Goal: Information Seeking & Learning: Learn about a topic

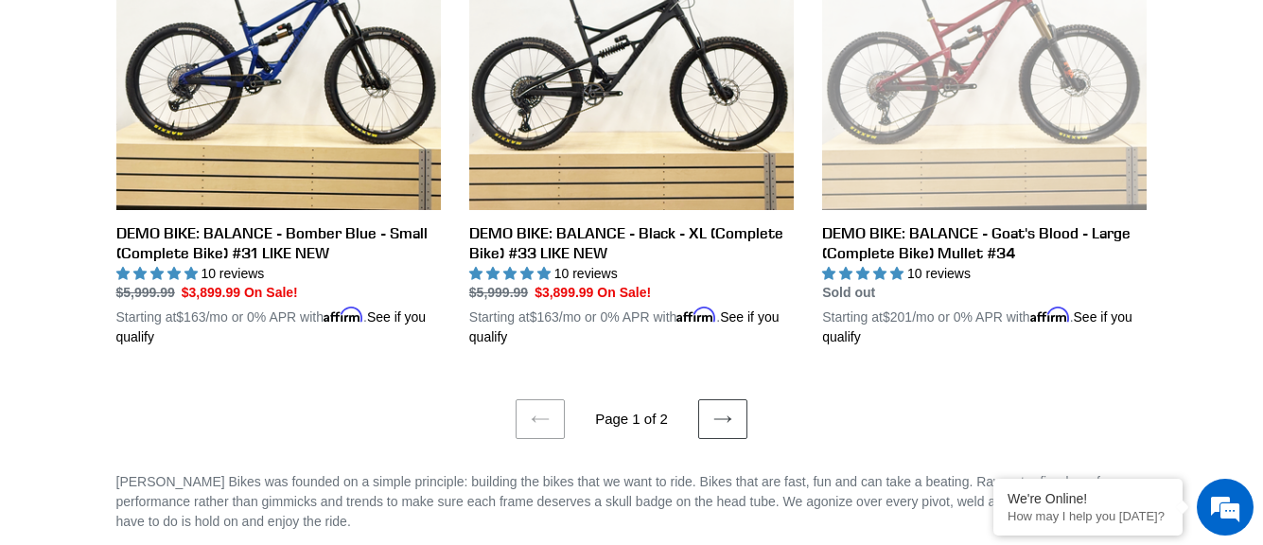
scroll to position [3974, 0]
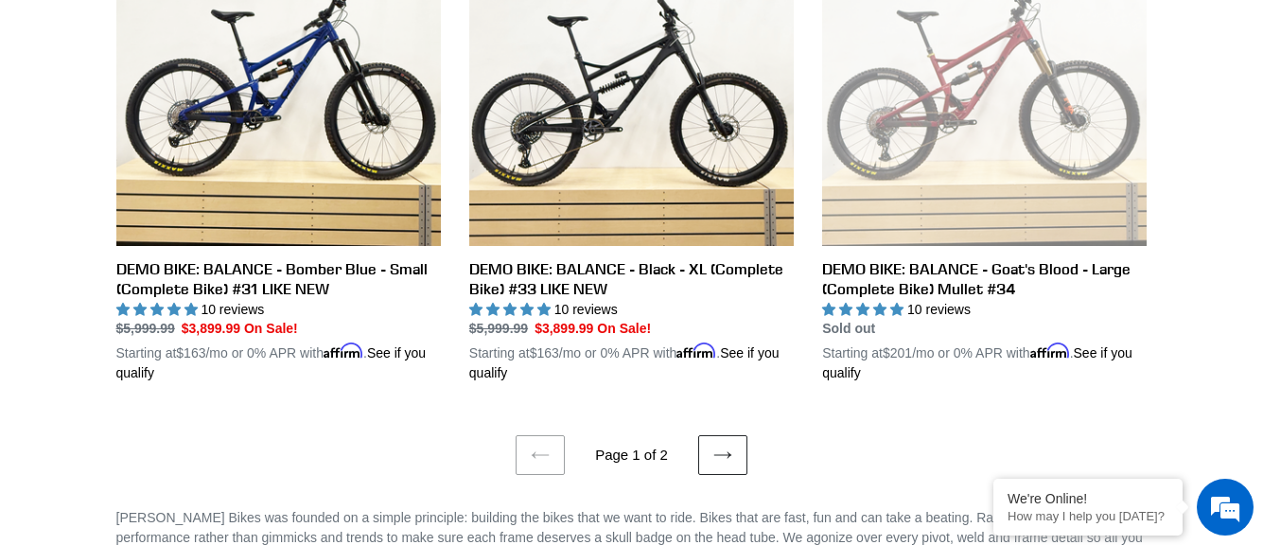
click at [702, 449] on link "Next page" at bounding box center [722, 455] width 49 height 40
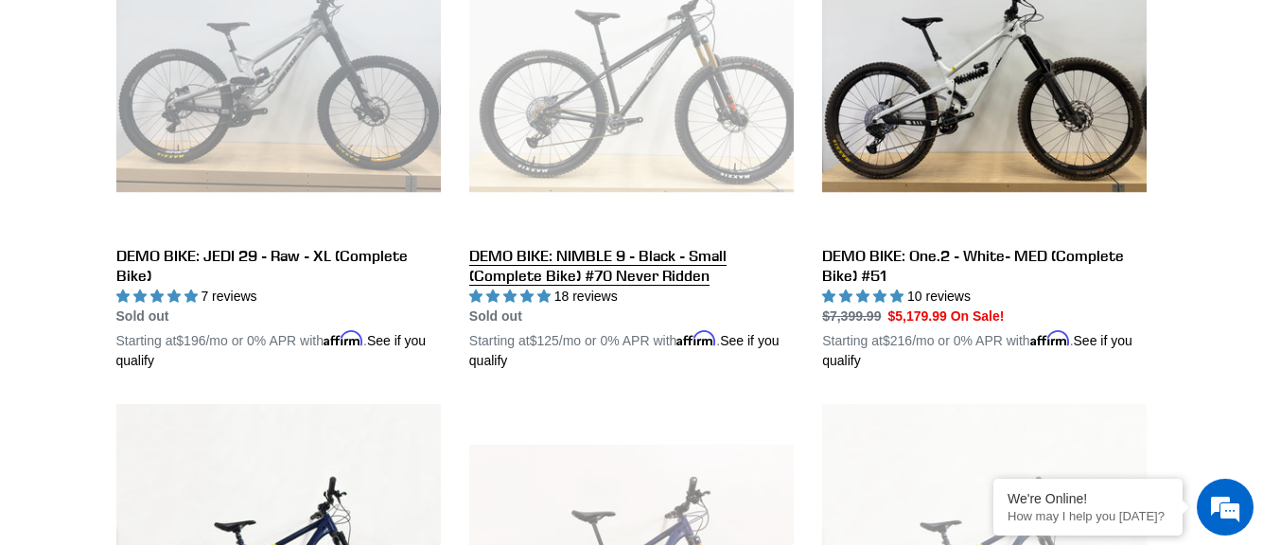
scroll to position [662, 0]
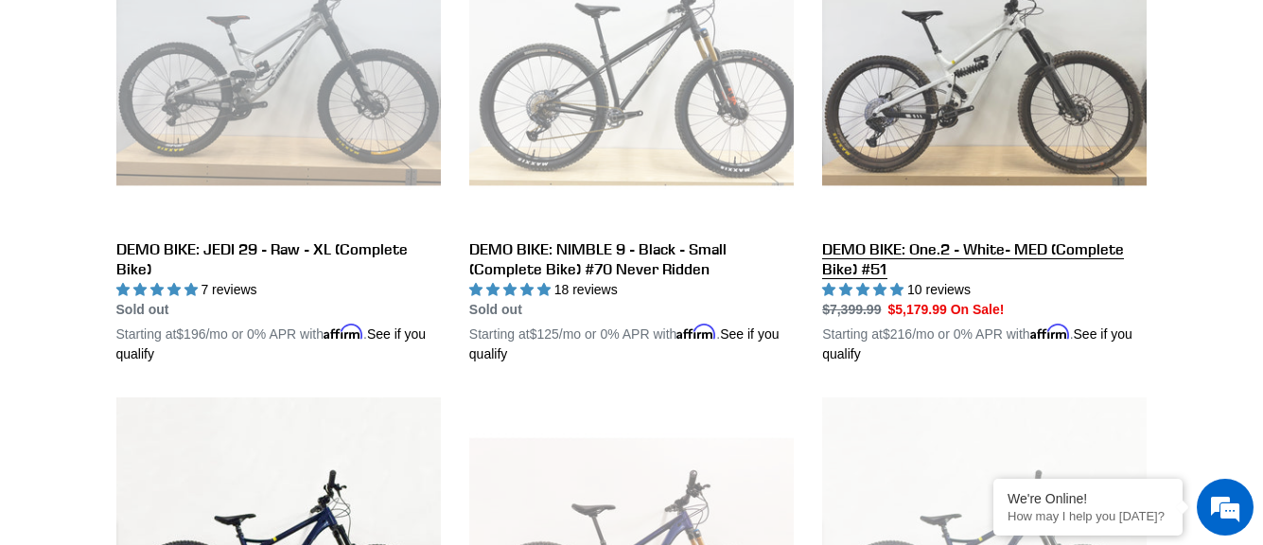
click at [951, 252] on link "DEMO BIKE: One.2 - White- MED (Complete Bike) #51" at bounding box center [984, 133] width 325 height 463
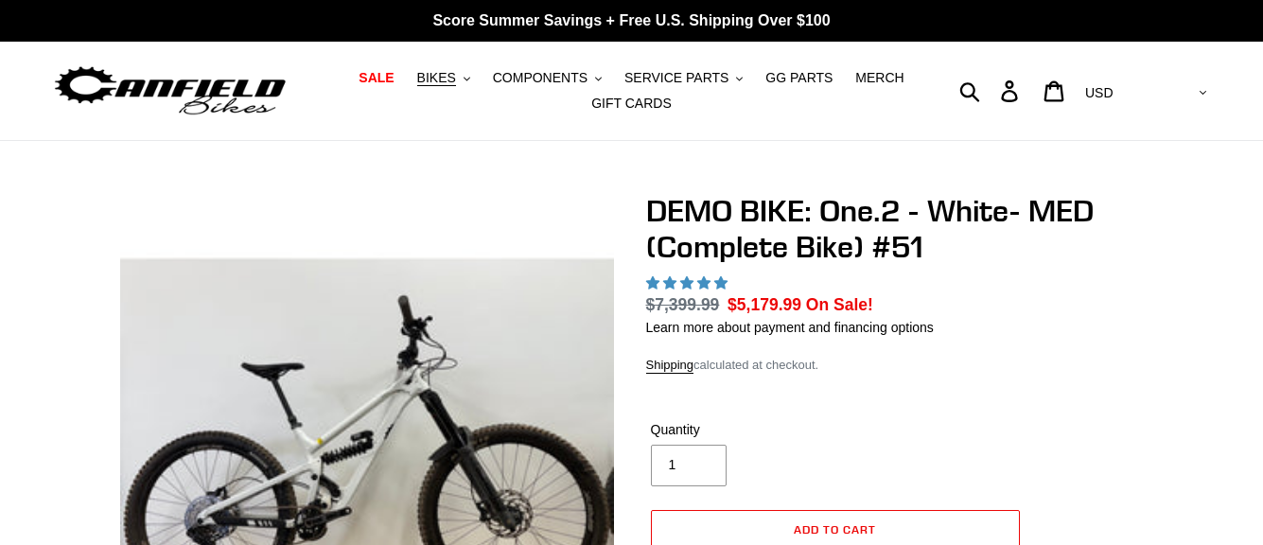
select select "highest-rating"
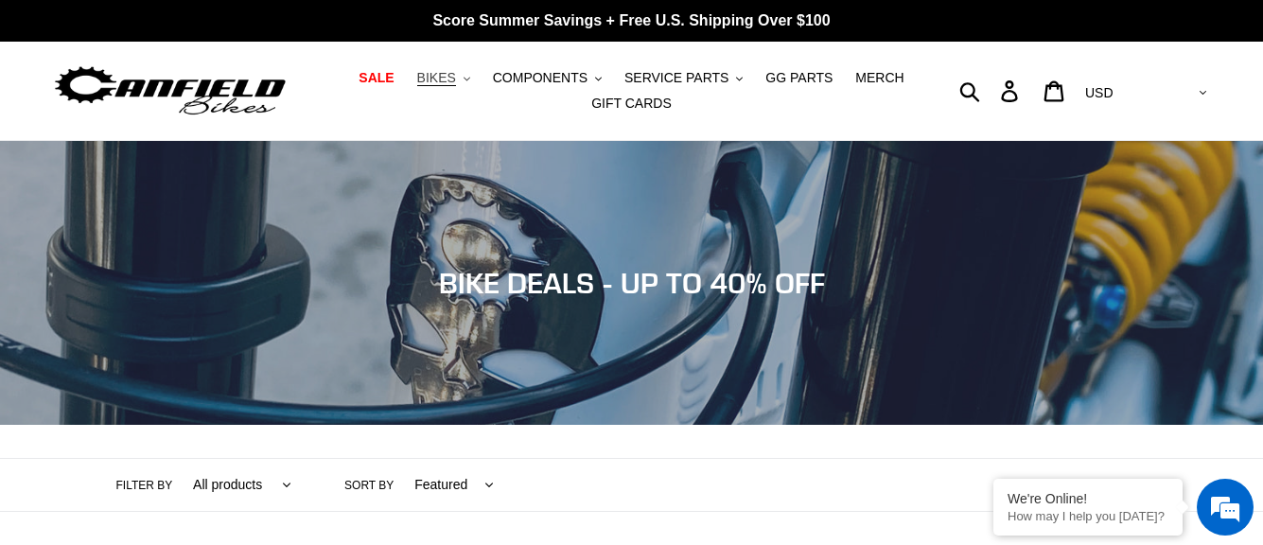
click at [474, 79] on button "BIKES .cls-1{fill:#231f20}" at bounding box center [444, 78] width 72 height 26
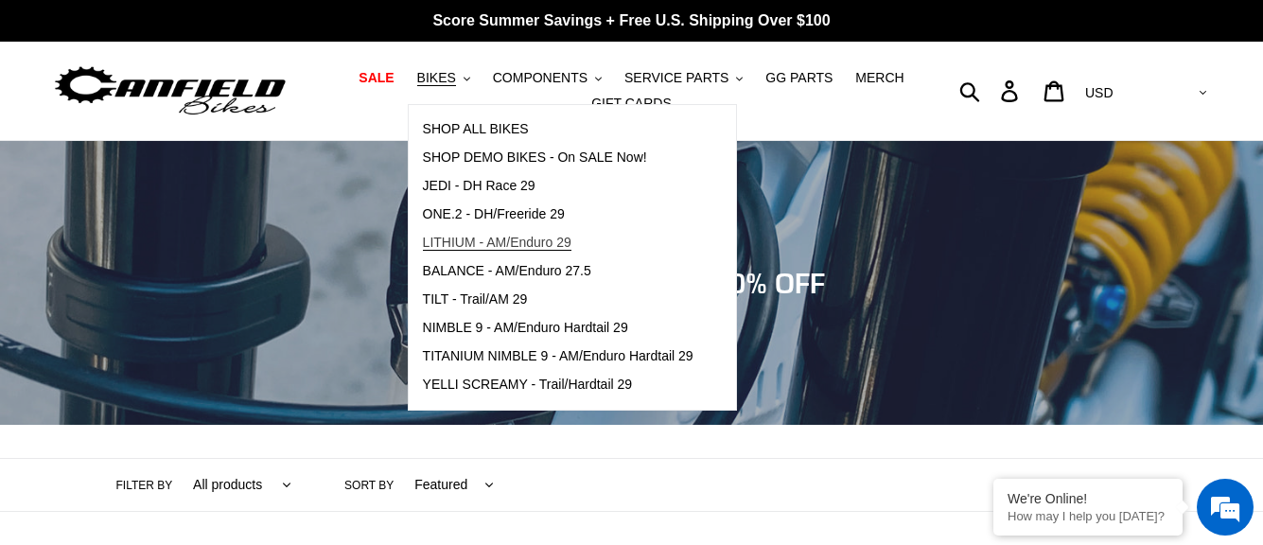
click at [495, 245] on span "LITHIUM - AM/Enduro 29" at bounding box center [497, 243] width 149 height 16
